Goal: Task Accomplishment & Management: Use online tool/utility

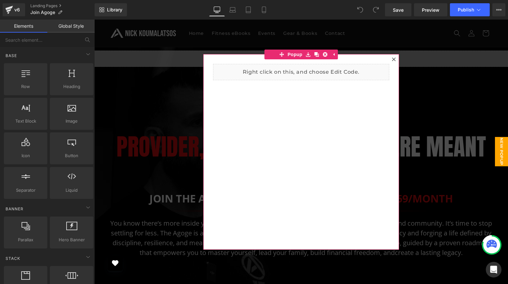
click at [395, 59] on icon at bounding box center [394, 59] width 4 height 4
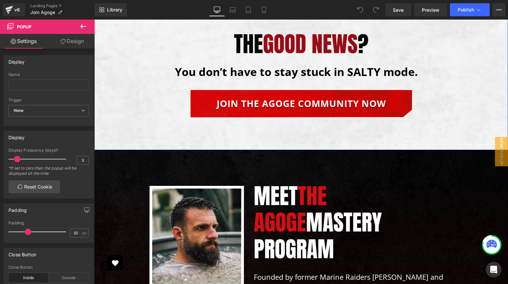
scroll to position [1241, 0]
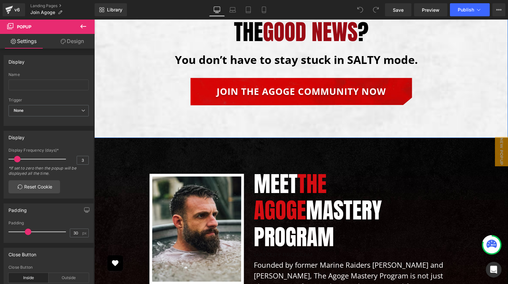
click at [240, 78] on link "JOIN THE AGOGE COMMUNITY NOW" at bounding box center [302, 91] width 222 height 27
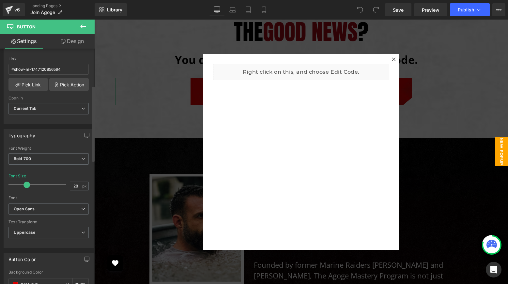
scroll to position [117, 0]
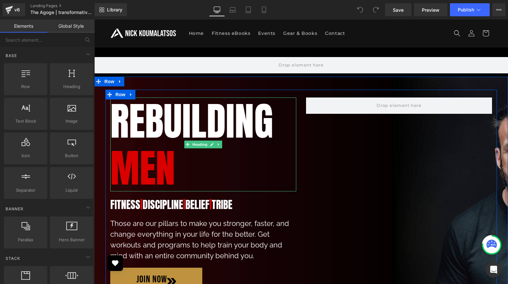
click at [255, 120] on h1 "Rebuilding mEn" at bounding box center [203, 145] width 186 height 94
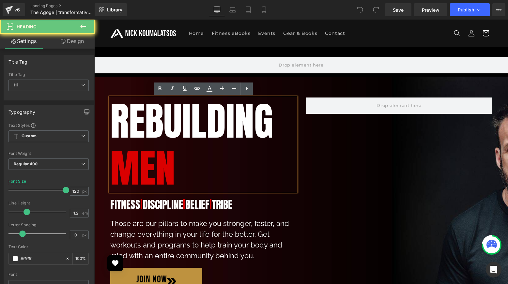
click at [228, 132] on h1 "Rebuilding mEn" at bounding box center [203, 145] width 186 height 94
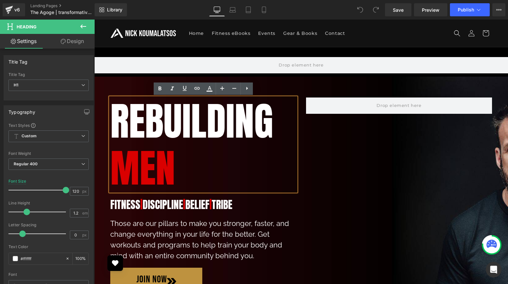
click at [195, 152] on h1 "Rebuilding mEn" at bounding box center [203, 145] width 186 height 94
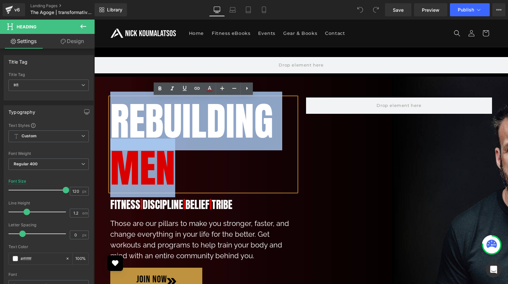
drag, startPoint x: 185, startPoint y: 159, endPoint x: 118, endPoint y: 124, distance: 75.5
click at [118, 124] on h1 "Rebuilding mEn" at bounding box center [203, 145] width 186 height 94
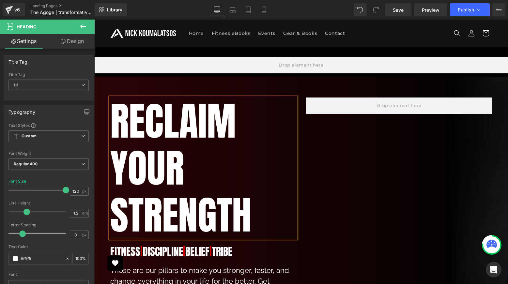
click at [296, 133] on div "RECLAIM YOUR STrENGTH" at bounding box center [203, 168] width 186 height 141
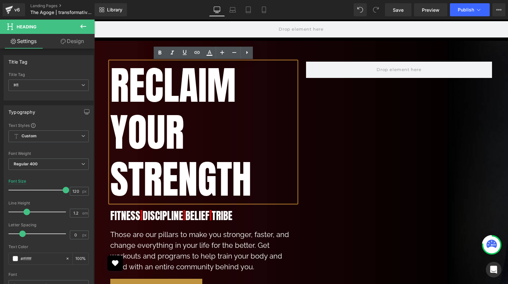
scroll to position [39, 0]
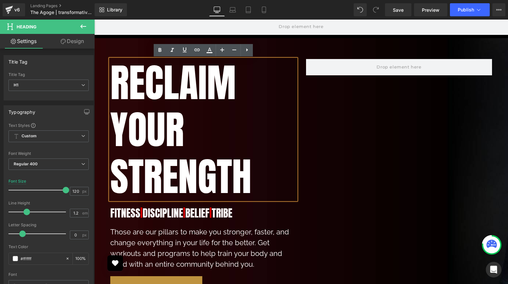
click at [275, 113] on h1 "RECLAIM YOUR STrENGTH" at bounding box center [203, 129] width 186 height 141
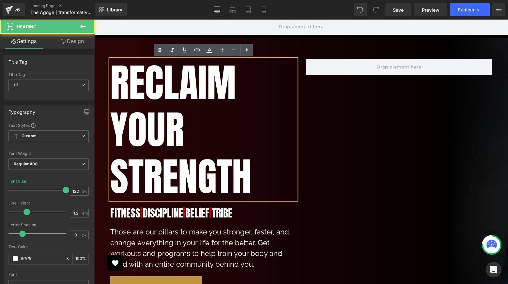
click at [320, 111] on div "Image RECLAIM YOUR STrENGTH Heading fitness | discipline | belief | tribe Headi…" at bounding box center [301, 186] width 392 height 270
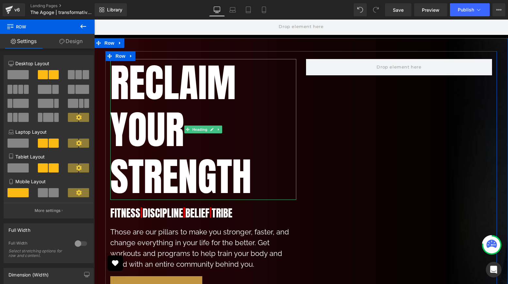
click at [252, 120] on h1 "RECLAIM YOUR STrENGTH" at bounding box center [203, 129] width 186 height 141
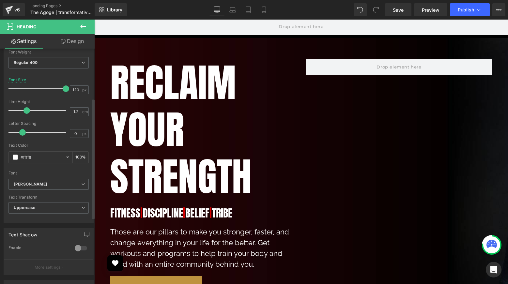
scroll to position [103, 0]
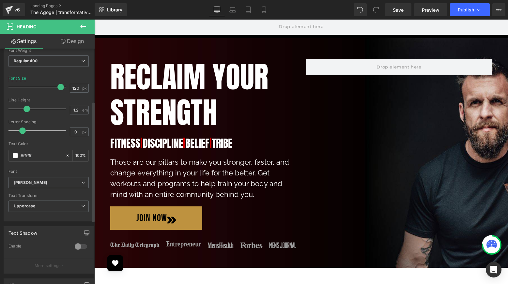
drag, startPoint x: 60, startPoint y: 88, endPoint x: 55, endPoint y: 88, distance: 4.9
click at [57, 88] on span at bounding box center [60, 87] width 7 height 7
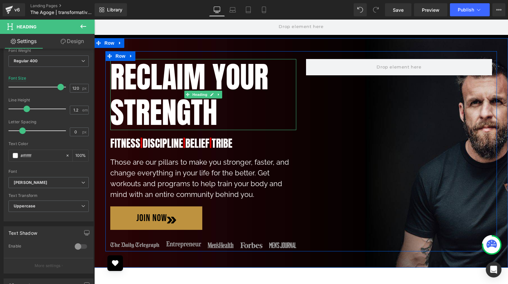
click at [142, 108] on h1 "RECLAIM YOUR STrENGTH" at bounding box center [203, 94] width 186 height 71
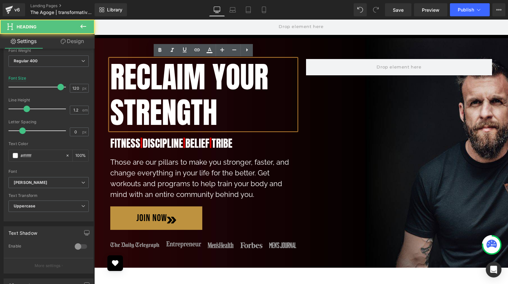
click at [205, 114] on h1 "RECLAIM YOUR STrENGTH" at bounding box center [203, 94] width 186 height 71
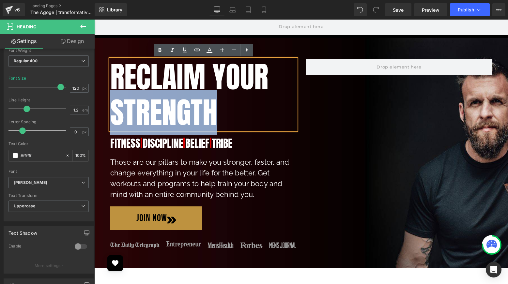
drag, startPoint x: 216, startPoint y: 115, endPoint x: 111, endPoint y: 115, distance: 104.8
click at [111, 115] on h1 "RECLAIM YOUR STrENGTH" at bounding box center [203, 94] width 186 height 71
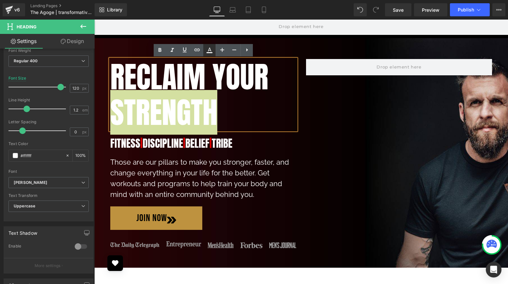
click at [209, 54] on icon at bounding box center [210, 50] width 8 height 8
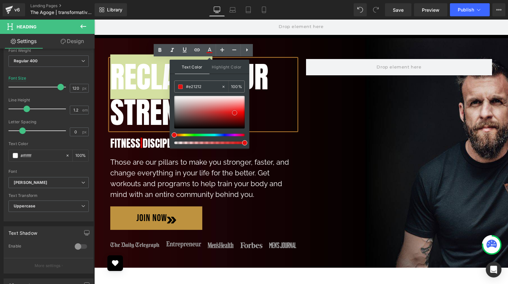
click at [235, 113] on div at bounding box center [209, 112] width 70 height 33
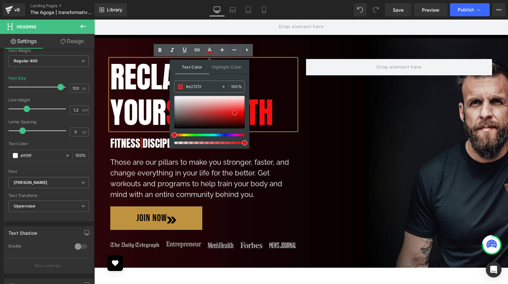
click at [241, 112] on div at bounding box center [209, 112] width 70 height 33
click at [313, 121] on div "Image RECLAIM YOUR STrENGTH Heading fitness | discipline | belief | tribe Headi…" at bounding box center [301, 151] width 392 height 200
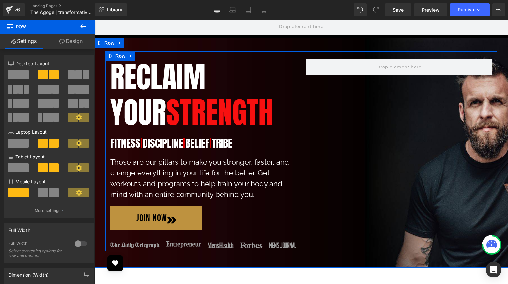
click at [245, 142] on h1 "fitness | discipline | belief | tribe" at bounding box center [203, 144] width 186 height 14
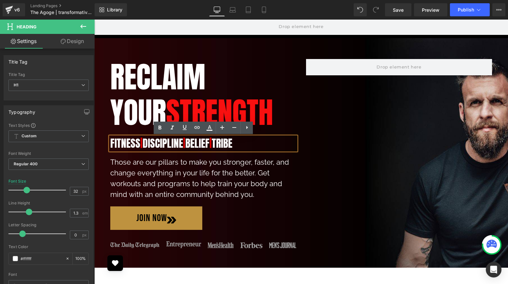
drag, startPoint x: 251, startPoint y: 143, endPoint x: 110, endPoint y: 144, distance: 141.0
click at [110, 144] on div "fitness | discipline | belief | tribe" at bounding box center [203, 144] width 186 height 14
click at [251, 143] on h1 "fitness | discipline | belief | tribe" at bounding box center [203, 144] width 186 height 14
drag, startPoint x: 251, startPoint y: 143, endPoint x: 112, endPoint y: 144, distance: 139.0
click at [112, 144] on h1 "fitness | discipline | belief | tribe" at bounding box center [203, 144] width 186 height 14
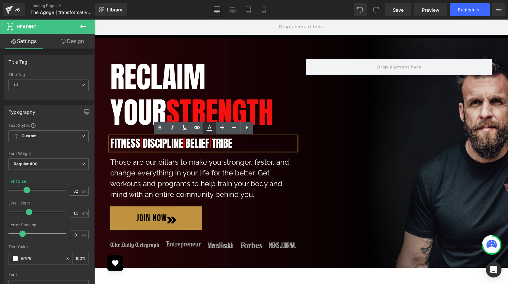
click at [210, 130] on icon at bounding box center [210, 128] width 8 height 8
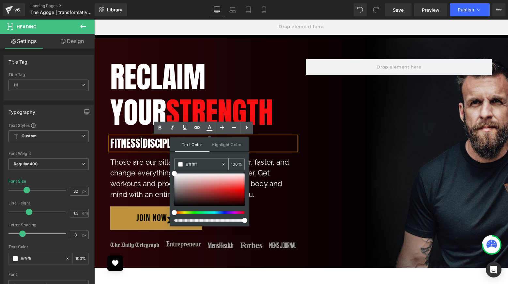
click at [179, 164] on span at bounding box center [180, 164] width 5 height 5
click at [303, 144] on div "Image RECLAIM YOUR STrENGTH Heading fitness | discipline | belief | tribe Headi…" at bounding box center [301, 151] width 392 height 200
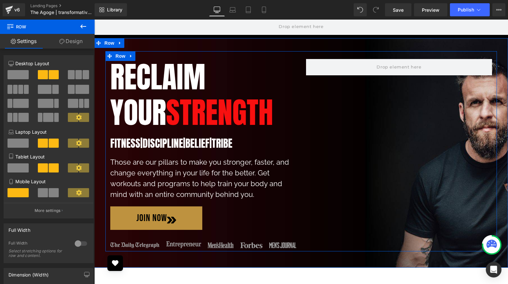
click at [299, 191] on div "Image RECLAIM YOUR STrENGTH Heading fitness | discipline | belief | tribe Headi…" at bounding box center [203, 153] width 196 height 189
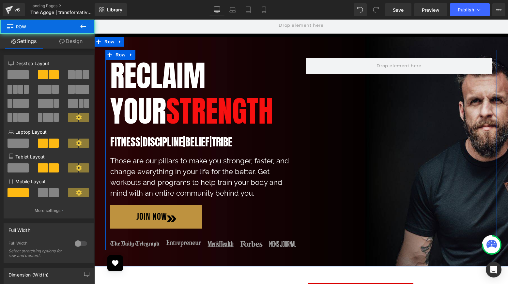
click at [213, 184] on p "Those are our pillars to make you stronger, faster, and change everything in yo…" at bounding box center [203, 177] width 186 height 43
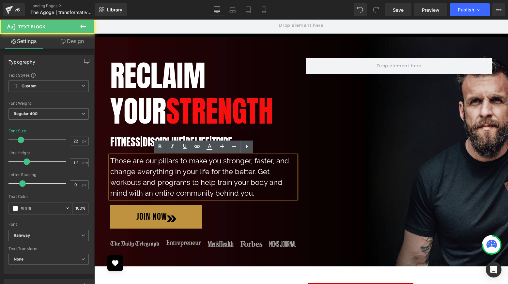
click at [174, 170] on p "Those are our pillars to make you stronger, faster, and change everything in yo…" at bounding box center [203, 177] width 186 height 43
drag, startPoint x: 156, startPoint y: 162, endPoint x: 111, endPoint y: 161, distance: 45.4
click at [111, 161] on p "Those are our pillars to make you stronger, faster, and change everything in yo…" at bounding box center [203, 177] width 186 height 43
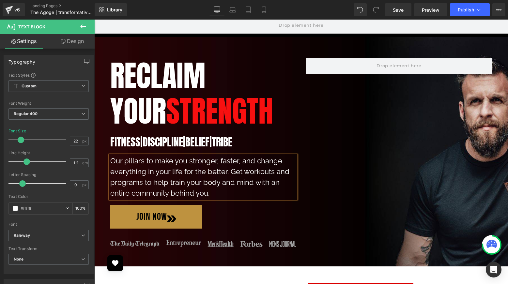
click at [307, 148] on div "Image RECLAIM YOUR STrENGTH Heading fitness | discipline | belief | tribe Headi…" at bounding box center [301, 150] width 392 height 200
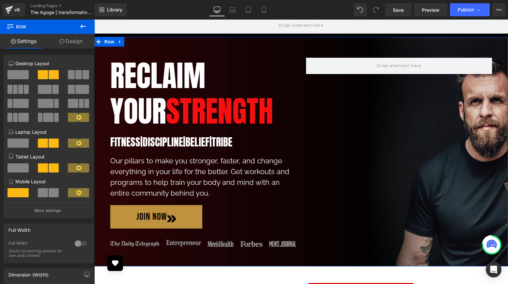
click at [179, 77] on h1 "RECLAIM YOUR STrENGTH" at bounding box center [203, 93] width 186 height 71
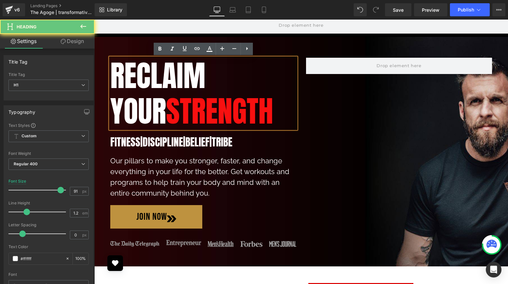
click at [179, 77] on h1 "RECLAIM YOUR STrENGTH" at bounding box center [203, 93] width 186 height 71
click at [220, 101] on h1 "RECLAIM YOUR STrENGTH" at bounding box center [203, 93] width 186 height 71
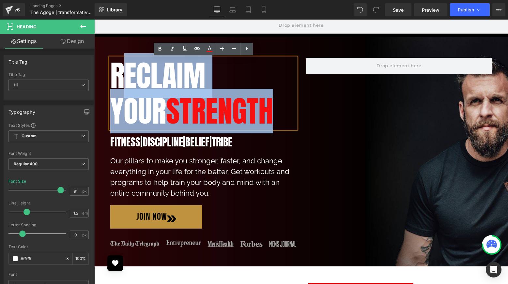
drag, startPoint x: 220, startPoint y: 101, endPoint x: 119, endPoint y: 77, distance: 104.3
click at [119, 77] on h1 "RECLAIM YOUR STrENGTH" at bounding box center [203, 93] width 186 height 71
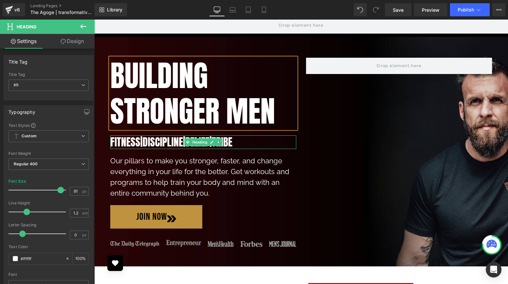
click at [193, 149] on h1 "fitness | discipline | belief | tribe" at bounding box center [203, 142] width 186 height 14
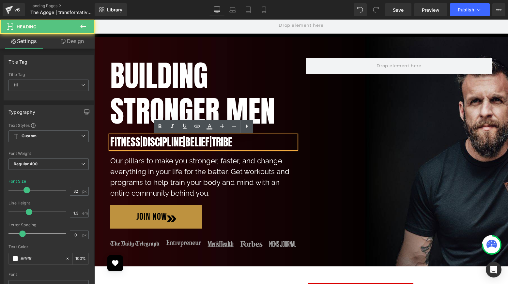
click at [198, 160] on p "Our pillars to make you stronger, faster, and change everything in your life fo…" at bounding box center [203, 177] width 186 height 43
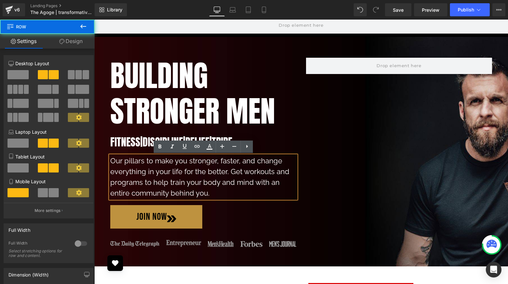
click at [316, 147] on div "Image BUILDING STRONGER MEN Heading fitness | discipline | belief | tribe Headi…" at bounding box center [301, 150] width 392 height 200
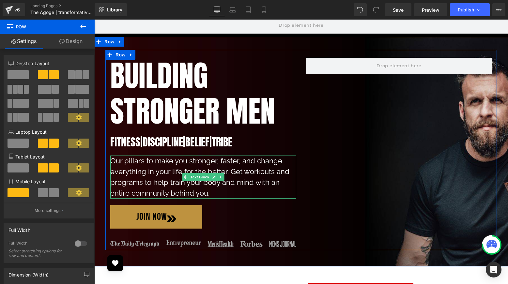
click at [237, 174] on p "Our pillars to make you stronger, faster, and change everything in your life fo…" at bounding box center [203, 177] width 186 height 43
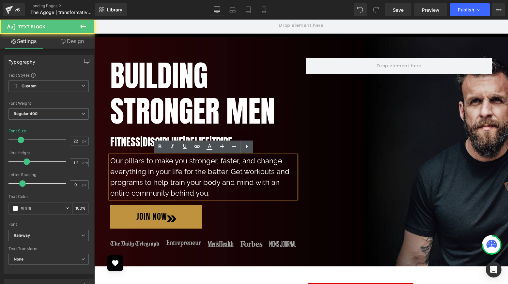
click at [231, 190] on p "Our pillars to make you stronger, faster, and change everything in your life fo…" at bounding box center [203, 177] width 186 height 43
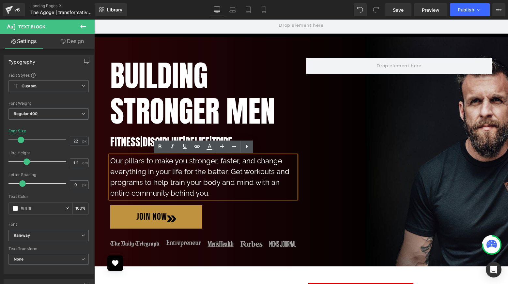
click at [316, 177] on div "Image BUILDING STRONGER MEN Heading fitness | discipline | belief | tribe Headi…" at bounding box center [301, 150] width 392 height 200
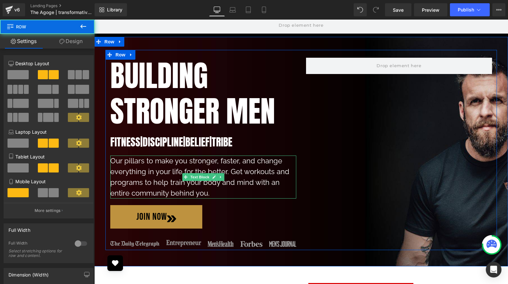
click at [259, 174] on p "Our pillars to make you stronger, faster, and change everything in your life fo…" at bounding box center [203, 177] width 186 height 43
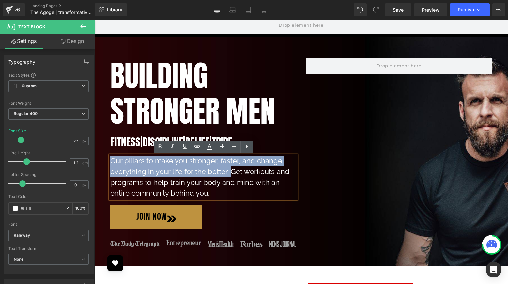
drag, startPoint x: 230, startPoint y: 172, endPoint x: 113, endPoint y: 162, distance: 118.2
click at [113, 162] on p "Our pillars to make you stronger, faster, and change everything in your life fo…" at bounding box center [203, 177] width 186 height 43
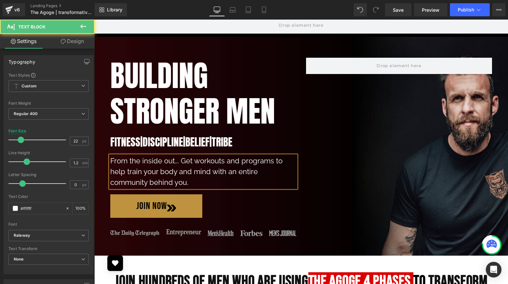
click at [124, 173] on p "From the inside out... Get workouts and programs to help train your body and mi…" at bounding box center [203, 172] width 186 height 32
click at [128, 143] on h1 "fitness | discipline | belief | tribe" at bounding box center [203, 142] width 186 height 14
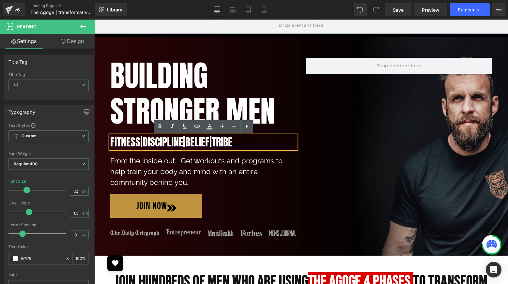
click at [305, 139] on div "Image BUILDING STRONGER MEN Heading fitness | discipline | belief | tribe Headi…" at bounding box center [301, 145] width 392 height 190
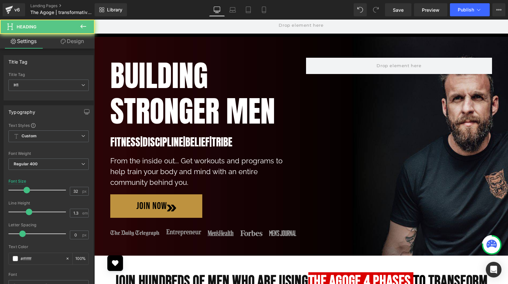
click at [286, 139] on h1 "fitness | discipline | belief | tribe" at bounding box center [203, 142] width 186 height 14
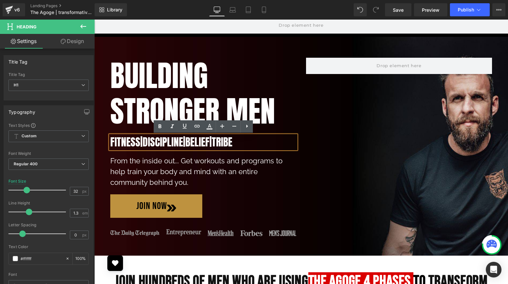
click at [215, 147] on h1 "fitness | discipline | belief | tribe" at bounding box center [203, 142] width 186 height 14
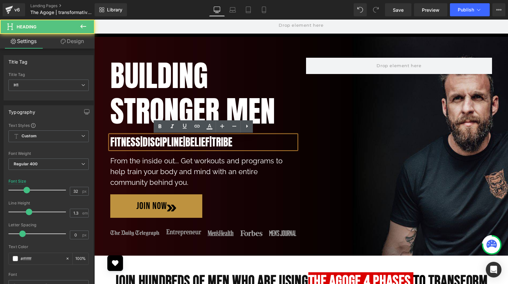
click at [104, 146] on div "Image BUILDING STRONGER MEN Heading fitness | discipline | belief | tribe Headi…" at bounding box center [301, 145] width 414 height 190
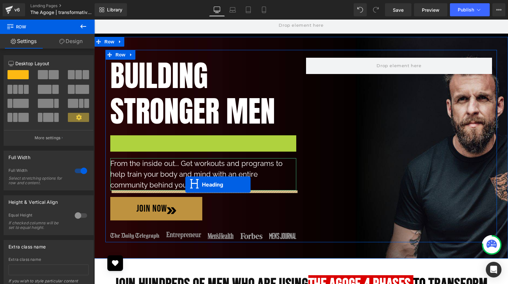
drag, startPoint x: 189, startPoint y: 142, endPoint x: 185, endPoint y: 185, distance: 43.2
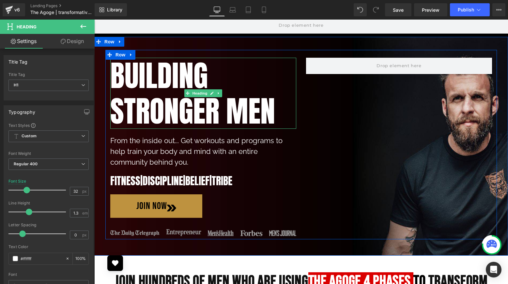
click at [238, 127] on h1 "BUILDING STRONGER MEN" at bounding box center [203, 93] width 186 height 71
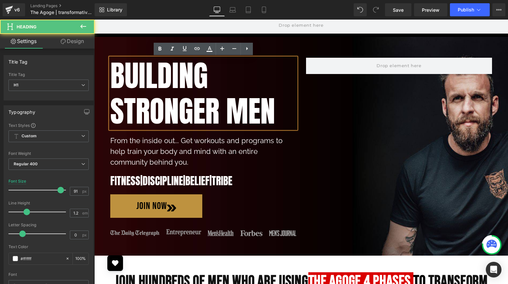
click at [264, 118] on h1 "BUILDING STRONGER MEN" at bounding box center [203, 93] width 186 height 71
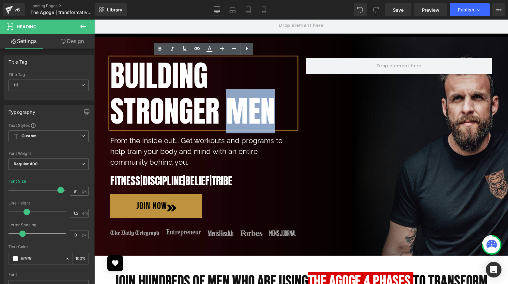
drag, startPoint x: 275, startPoint y: 118, endPoint x: 230, endPoint y: 118, distance: 45.0
click at [230, 118] on h1 "BUILDING STRONGER MEN" at bounding box center [203, 93] width 186 height 71
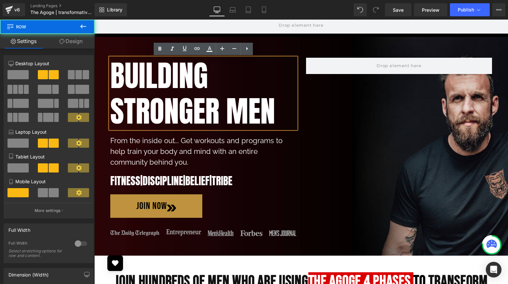
click at [211, 55] on div "Image BUILDING STRONGER MEN Heading From the inside out... Get workouts and pro…" at bounding box center [301, 145] width 392 height 190
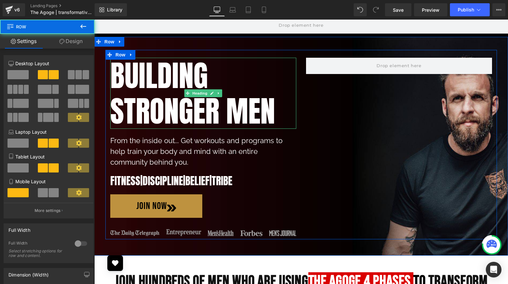
click at [241, 101] on h1 "BUILDING STRONGER MEN" at bounding box center [203, 93] width 186 height 71
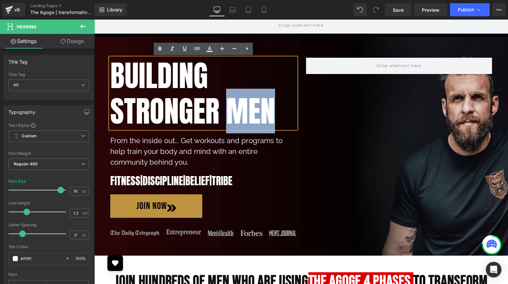
drag, startPoint x: 276, startPoint y: 110, endPoint x: 226, endPoint y: 111, distance: 50.6
click at [226, 111] on h1 "BUILDING STRONGER MEN" at bounding box center [203, 93] width 186 height 71
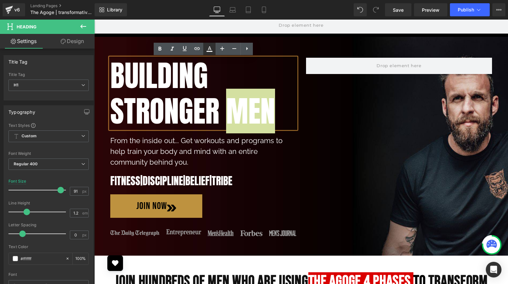
click at [211, 54] on link at bounding box center [209, 49] width 12 height 12
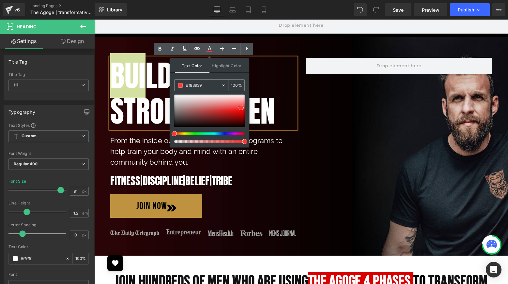
click at [241, 108] on div at bounding box center [209, 111] width 70 height 33
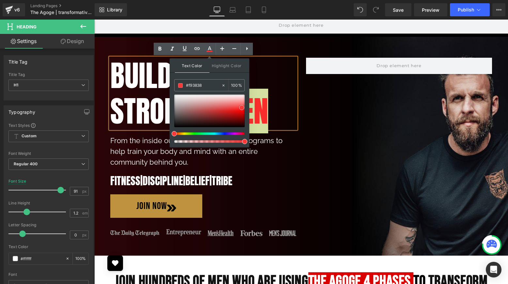
click at [243, 109] on span at bounding box center [241, 107] width 5 height 5
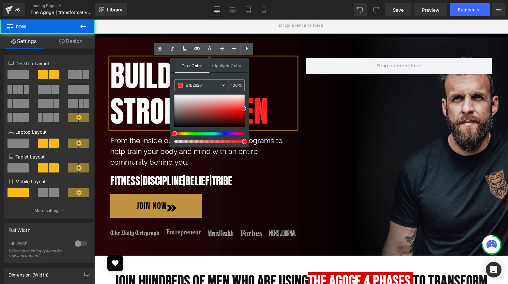
click at [314, 118] on div "Image BUILDING STRONGER MEN Heading From the inside out... Get workouts and pro…" at bounding box center [301, 145] width 392 height 190
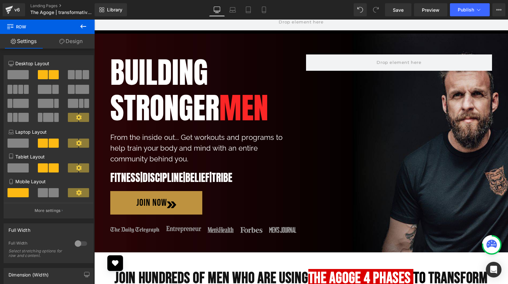
scroll to position [43, 0]
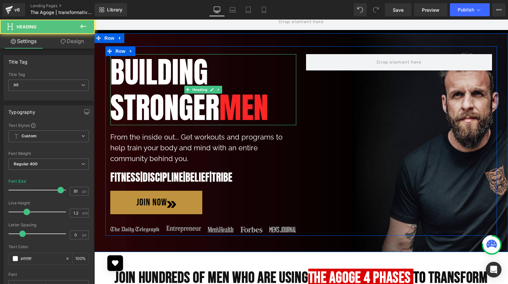
click at [281, 115] on h1 "BUILDING STRONGER MEN" at bounding box center [203, 89] width 186 height 71
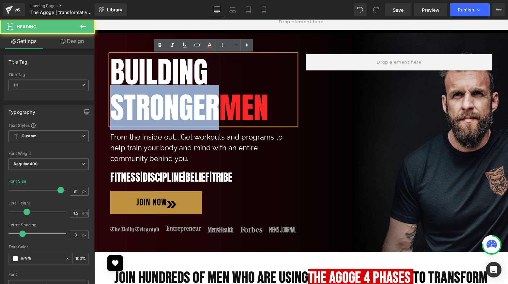
drag, startPoint x: 222, startPoint y: 108, endPoint x: 114, endPoint y: 108, distance: 108.0
click at [114, 108] on h1 "BUILDING STRONGER MEN" at bounding box center [203, 89] width 186 height 71
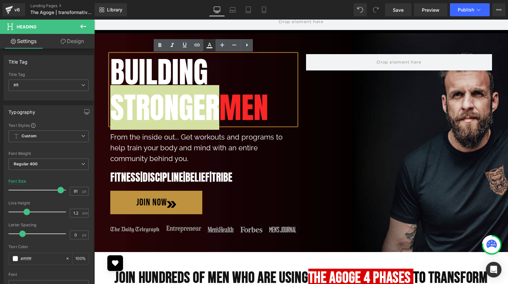
click at [210, 46] on icon at bounding box center [210, 45] width 8 height 8
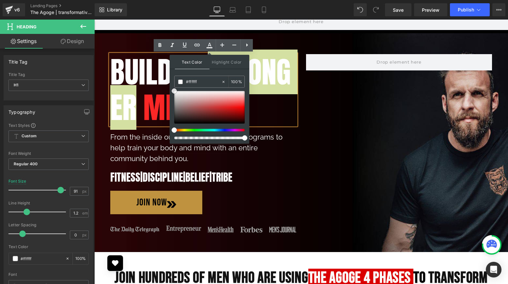
click at [243, 106] on div at bounding box center [209, 107] width 70 height 33
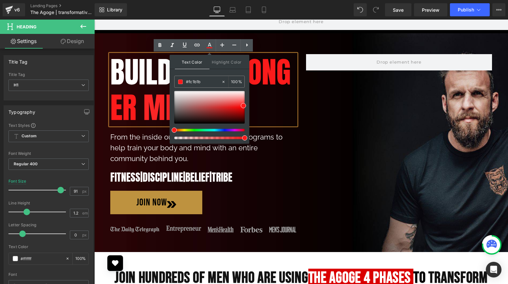
click at [192, 109] on span "MEN" at bounding box center [167, 107] width 49 height 45
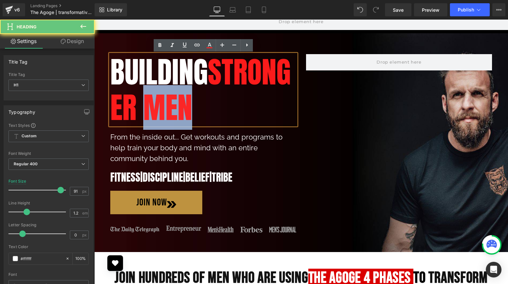
drag, startPoint x: 276, startPoint y: 109, endPoint x: 231, endPoint y: 110, distance: 44.7
click at [231, 110] on h1 "BUILDING STRONGER MEN" at bounding box center [203, 89] width 186 height 71
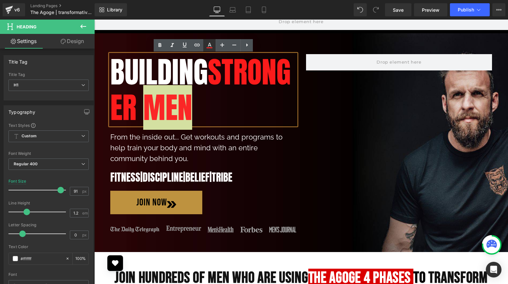
click at [211, 46] on icon at bounding box center [210, 45] width 4 height 4
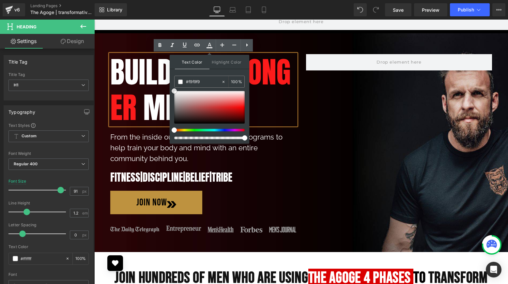
drag, startPoint x: 273, startPoint y: 113, endPoint x: 169, endPoint y: 87, distance: 106.8
click at [318, 97] on div "Image BUILDING STRONGER MEN Heading From the inside out... Get workouts and pro…" at bounding box center [301, 141] width 392 height 190
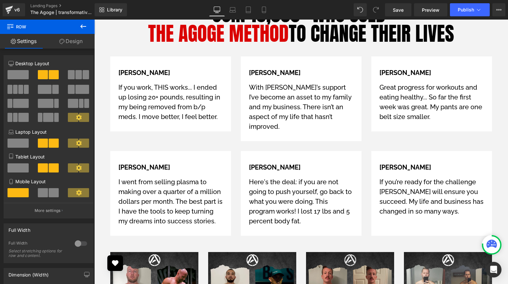
scroll to position [2285, 0]
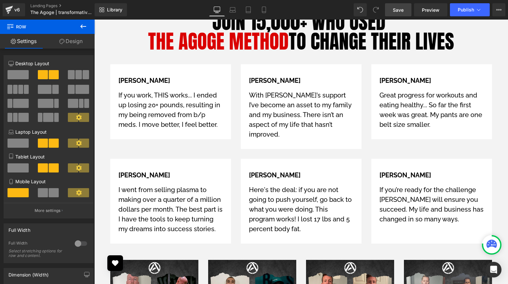
click at [399, 11] on span "Save" at bounding box center [398, 10] width 11 height 7
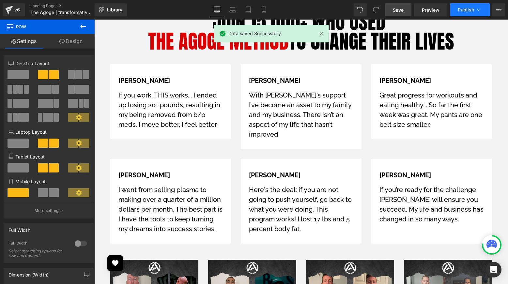
click at [465, 10] on span "Publish" at bounding box center [466, 9] width 16 height 5
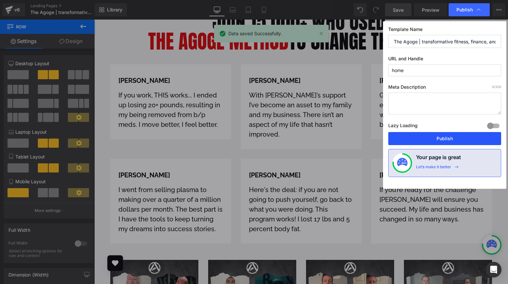
click at [441, 136] on button "Publish" at bounding box center [444, 138] width 113 height 13
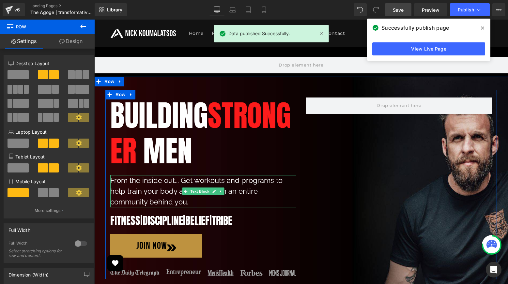
click at [285, 193] on p "From the inside out... Get workouts and programs to help train your body and mi…" at bounding box center [203, 191] width 186 height 32
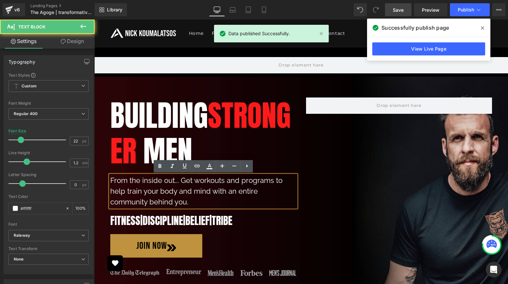
click at [270, 194] on p "From the inside out... Get workouts and programs to help train your body and mi…" at bounding box center [203, 191] width 186 height 32
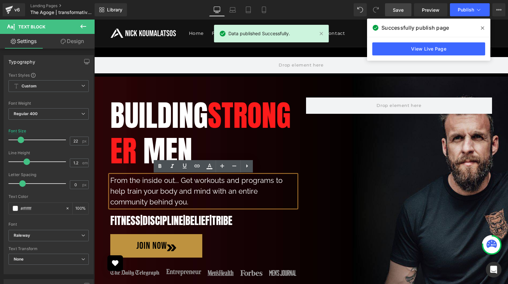
click at [228, 192] on p "From the inside out... Get workouts and programs to help train your body and mi…" at bounding box center [203, 191] width 186 height 32
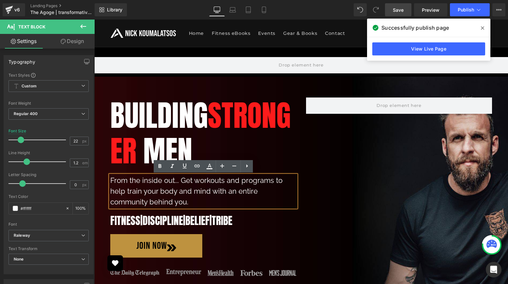
click at [228, 192] on p "From the inside out... Get workouts and programs to help train your body and mi…" at bounding box center [203, 191] width 186 height 32
click at [273, 182] on p "From the inside out... Get workouts and programs to help train your body and mi…" at bounding box center [203, 191] width 186 height 32
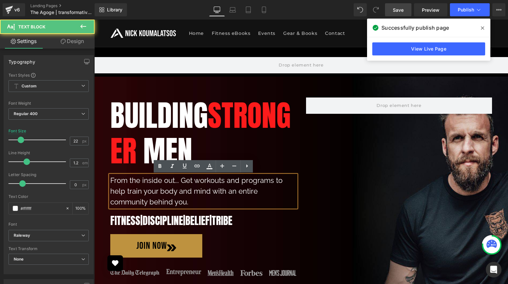
click at [309, 180] on div "Image BUILDING STRONGER MEN Heading From the inside out... Get workouts and pro…" at bounding box center [301, 185] width 392 height 190
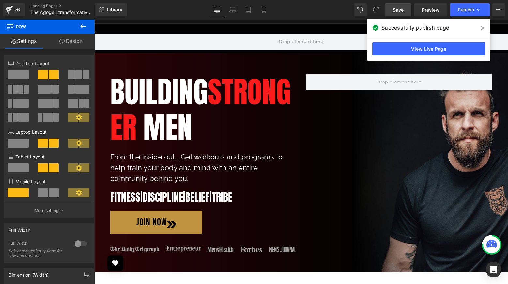
scroll to position [25, 0]
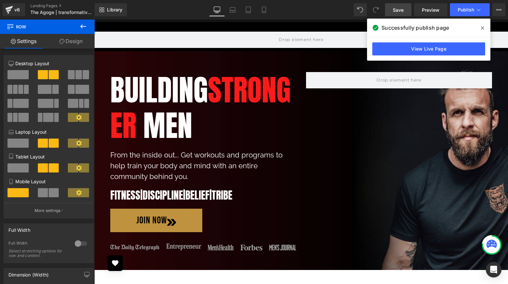
click at [270, 225] on div "JOIN NOW" at bounding box center [203, 220] width 186 height 23
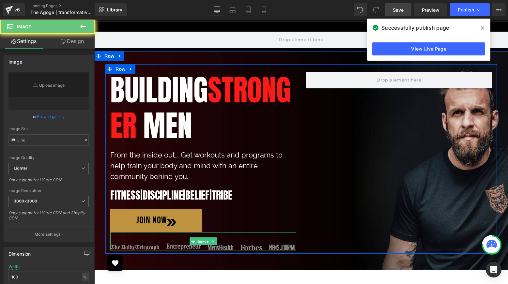
click at [254, 243] on img at bounding box center [203, 241] width 186 height 18
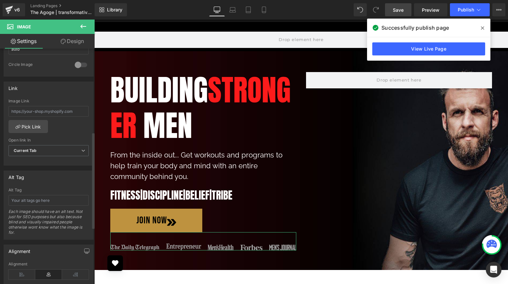
scroll to position [300, 0]
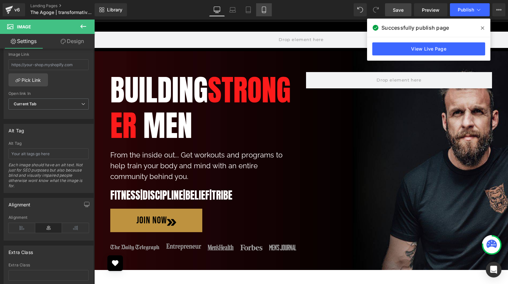
click at [265, 11] on icon at bounding box center [264, 10] width 7 height 7
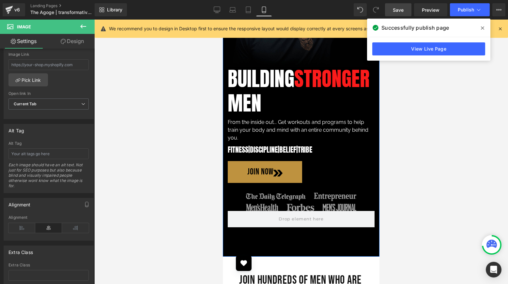
scroll to position [121, 0]
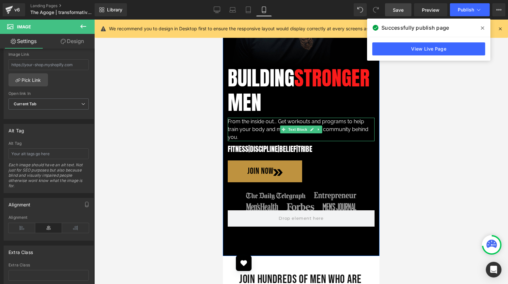
click at [279, 122] on p "From the inside out... Get workouts and programs to help train your body and mi…" at bounding box center [301, 129] width 147 height 23
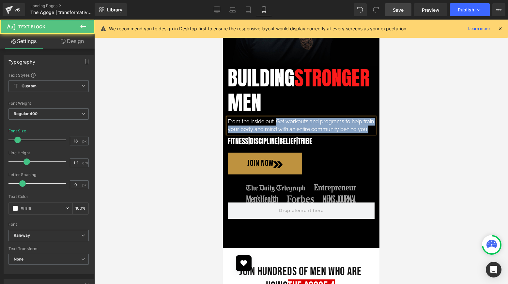
drag, startPoint x: 276, startPoint y: 122, endPoint x: 227, endPoint y: 122, distance: 49.3
click at [228, 122] on div "From the inside out. Get workouts and programs to help train your body and mind…" at bounding box center [301, 126] width 147 height 16
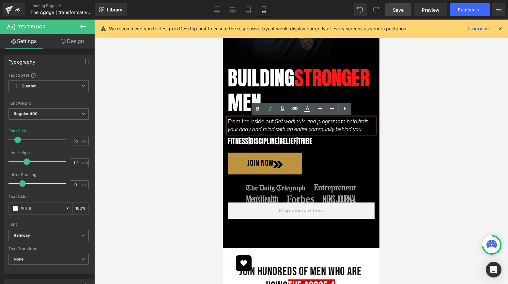
click at [269, 124] on p "From the inside out. Get workouts and programs to help train your body and mind…" at bounding box center [301, 126] width 147 height 16
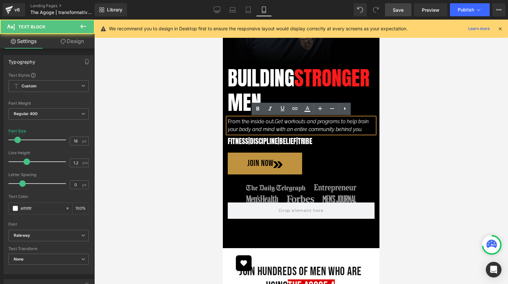
click at [278, 123] on span "Get workouts and programs to help train your body and mind with an entire commu…" at bounding box center [298, 125] width 141 height 14
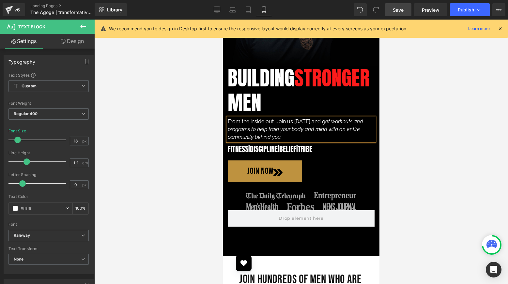
click at [282, 126] on p "From the inside out. Join us [DATE] and g et workouts and programs to help trai…" at bounding box center [301, 129] width 147 height 23
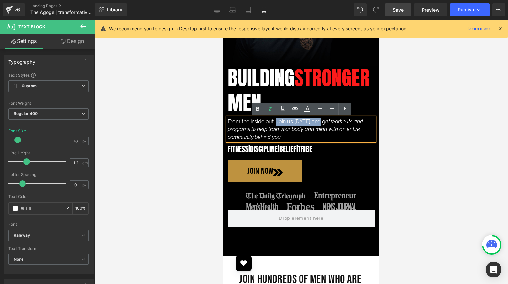
drag, startPoint x: 320, startPoint y: 123, endPoint x: 277, endPoint y: 124, distance: 43.4
click at [277, 124] on p "From the inside out. Join us [DATE] and g et workouts and programs to help trai…" at bounding box center [301, 129] width 147 height 23
click at [287, 124] on span "Join us [DATE] and" at bounding box center [296, 121] width 43 height 6
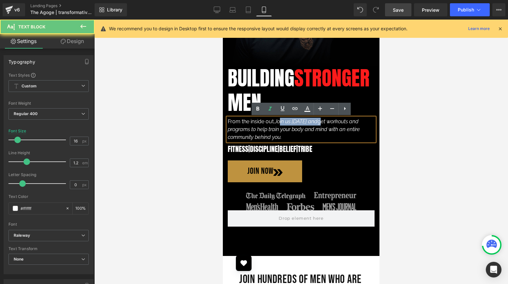
drag, startPoint x: 321, startPoint y: 122, endPoint x: 279, endPoint y: 122, distance: 41.5
click at [280, 122] on p "From the inside out. Join us [DATE] and g et workouts and programs to help trai…" at bounding box center [301, 129] width 147 height 23
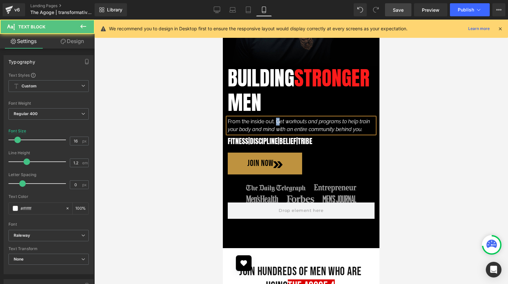
drag, startPoint x: 280, startPoint y: 122, endPoint x: 275, endPoint y: 122, distance: 4.6
click at [275, 122] on p "From the inside out. G et workouts and programs to help train your body and min…" at bounding box center [301, 126] width 147 height 16
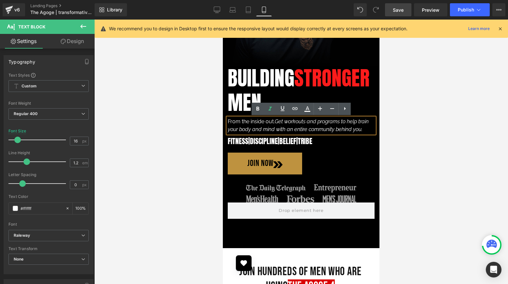
click at [339, 144] on h1 "fitness | discipline | belief | tribe" at bounding box center [301, 141] width 147 height 9
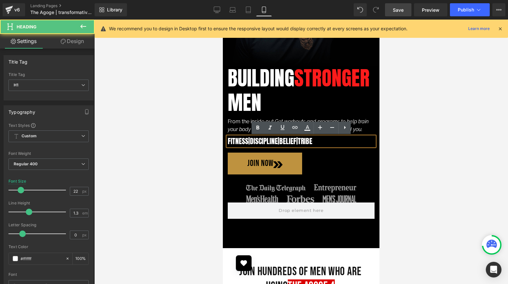
click at [392, 136] on div at bounding box center [301, 152] width 414 height 265
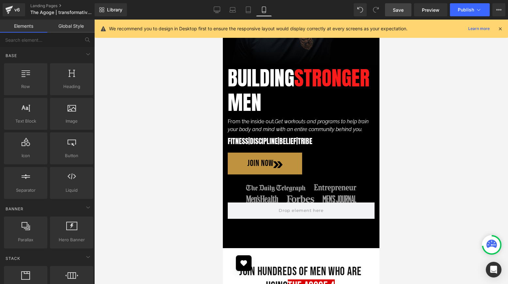
click at [394, 9] on span "Save" at bounding box center [398, 10] width 11 height 7
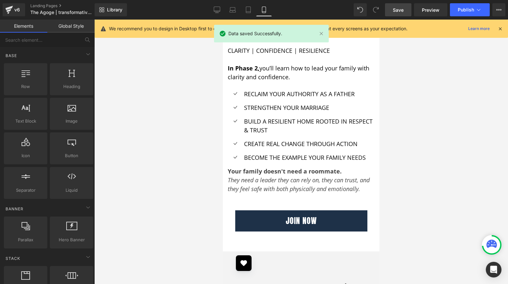
scroll to position [1072, 0]
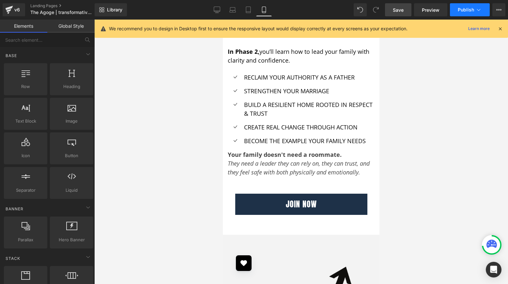
click at [457, 13] on button "Publish" at bounding box center [470, 9] width 40 height 13
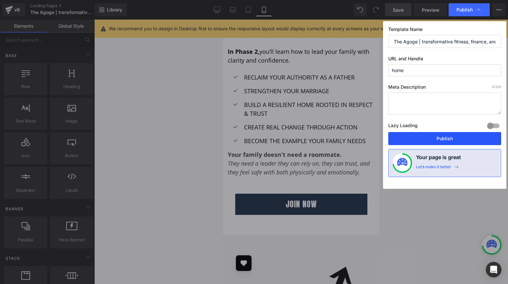
click at [402, 137] on button "Publish" at bounding box center [444, 138] width 113 height 13
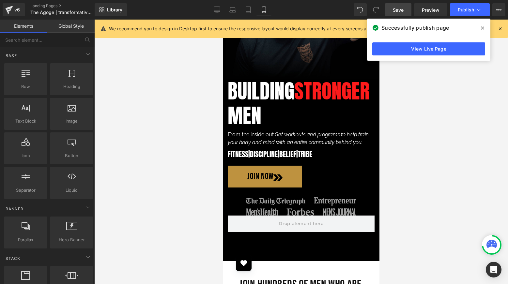
scroll to position [0, 0]
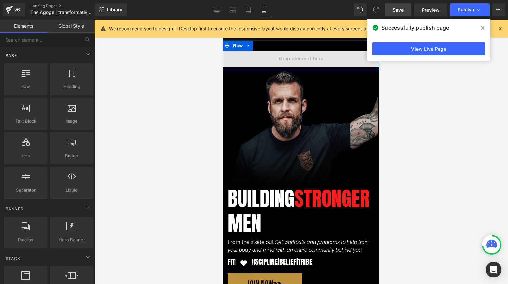
click at [273, 58] on span at bounding box center [301, 59] width 157 height 16
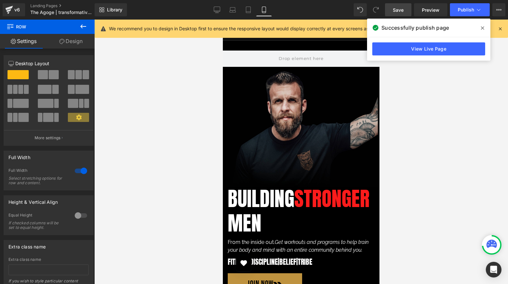
click at [482, 29] on icon at bounding box center [482, 27] width 3 height 5
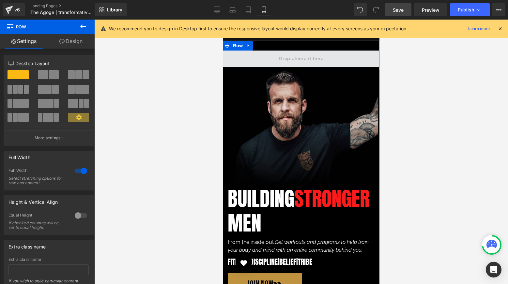
click at [371, 53] on span at bounding box center [301, 59] width 157 height 16
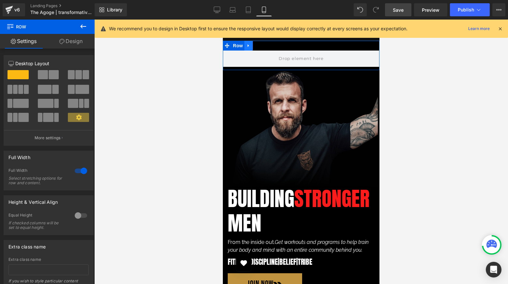
click at [250, 46] on icon at bounding box center [248, 45] width 5 height 5
click at [266, 47] on icon at bounding box center [265, 45] width 5 height 5
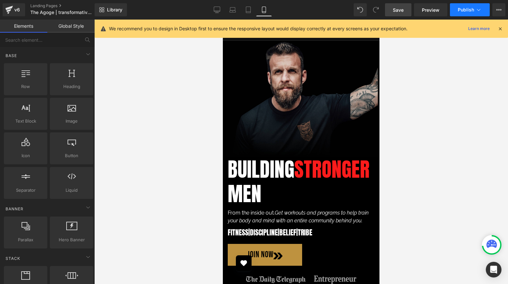
click at [458, 11] on button "Publish" at bounding box center [470, 9] width 40 height 13
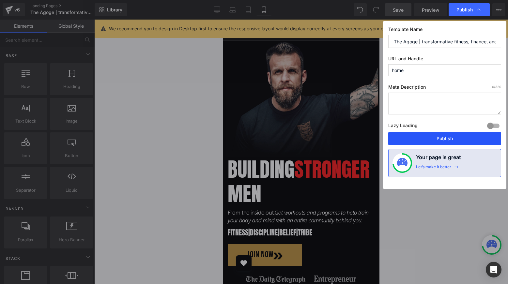
click at [413, 135] on button "Publish" at bounding box center [444, 138] width 113 height 13
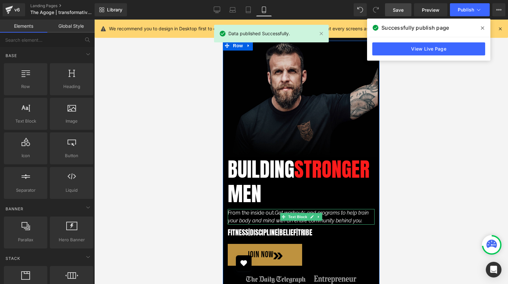
click at [343, 213] on span "G et workouts and programs to help train your body and mind with an entire comm…" at bounding box center [298, 217] width 141 height 14
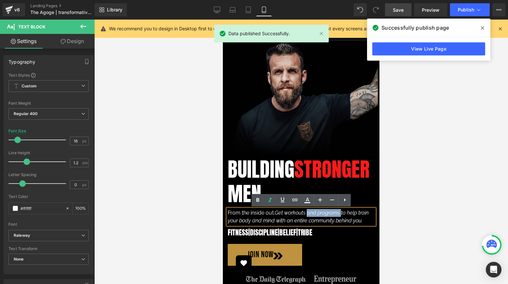
drag, startPoint x: 340, startPoint y: 213, endPoint x: 307, endPoint y: 213, distance: 32.3
click at [307, 213] on span "G et workouts and programs to help train your body and mind with an entire comm…" at bounding box center [298, 217] width 141 height 14
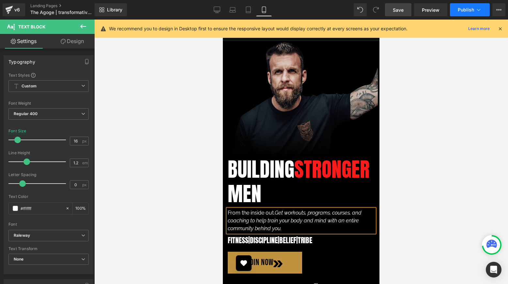
click at [459, 9] on span "Publish" at bounding box center [466, 9] width 16 height 5
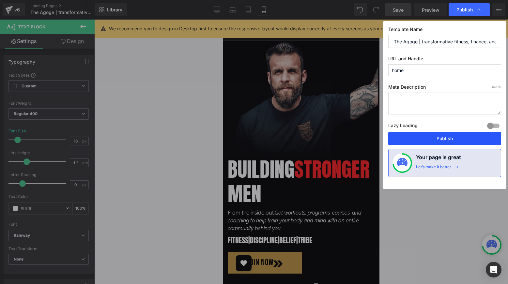
click at [403, 140] on button "Publish" at bounding box center [444, 138] width 113 height 13
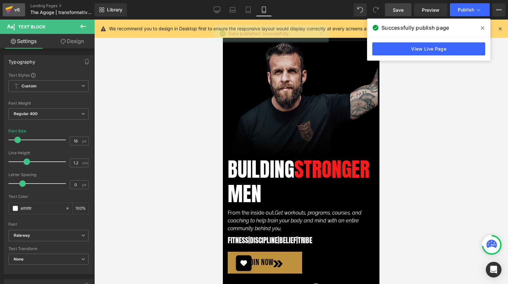
click at [14, 7] on div "v6" at bounding box center [17, 10] width 8 height 8
